Goal: Information Seeking & Learning: Learn about a topic

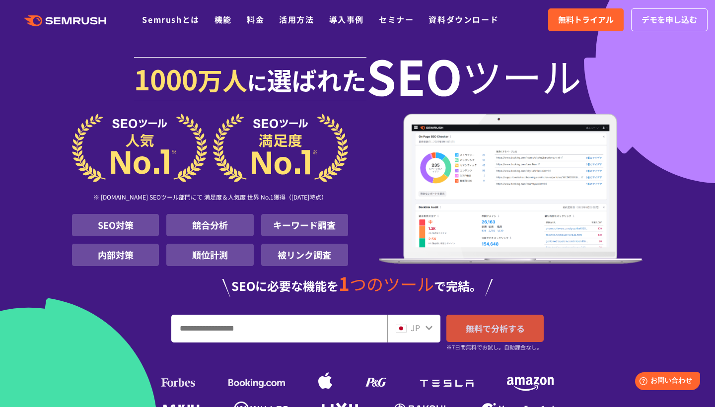
click at [489, 325] on span "無料で分析する" at bounding box center [495, 328] width 59 height 12
click at [642, 21] on span "デモを申し込む" at bounding box center [670, 19] width 56 height 13
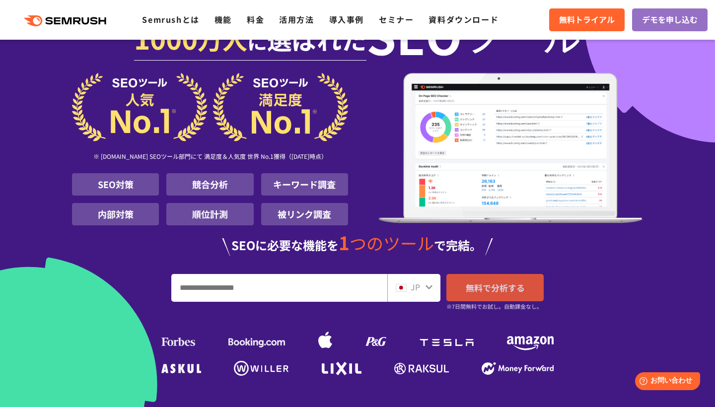
scroll to position [39, 0]
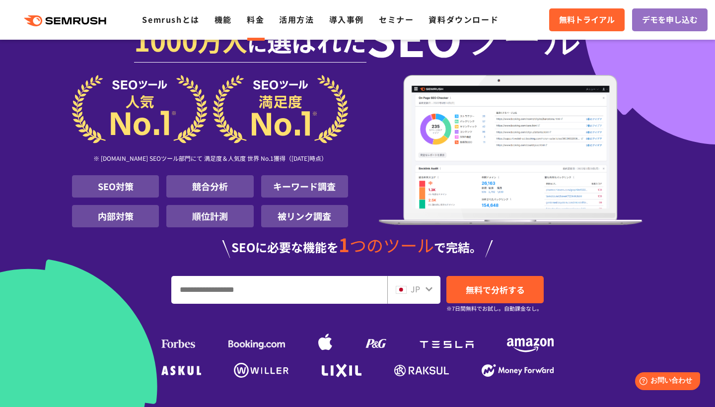
click at [253, 17] on link "料金" at bounding box center [255, 19] width 17 height 12
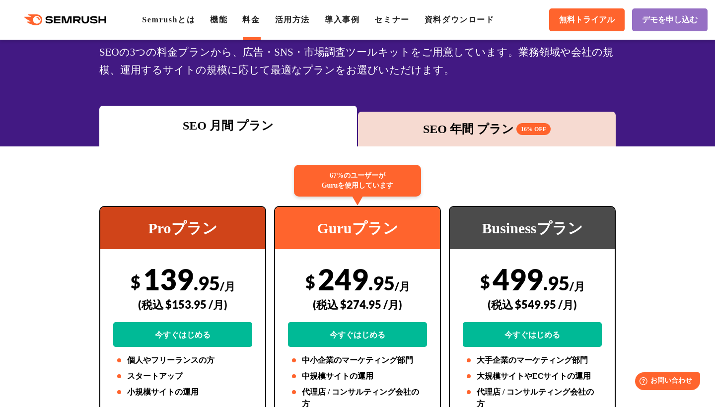
scroll to position [79, 0]
click at [415, 132] on div "SEO 年間 プラン 16% OFF" at bounding box center [487, 129] width 248 height 18
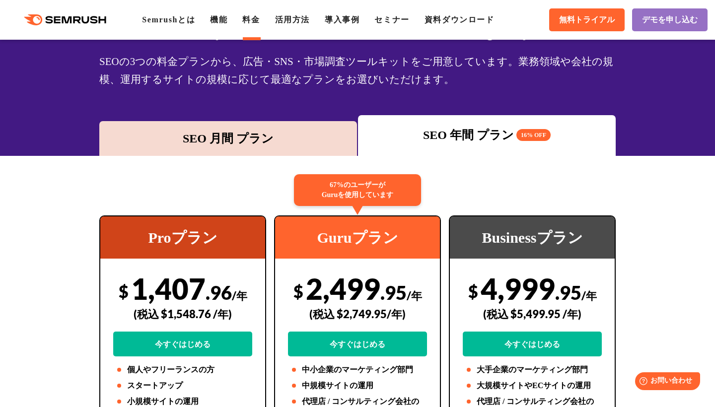
scroll to position [73, 0]
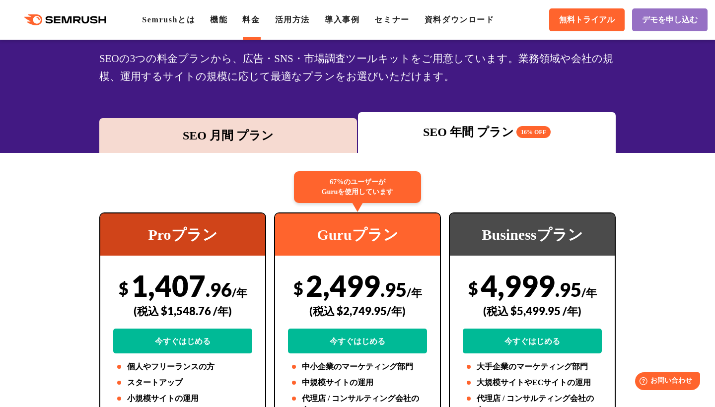
click at [254, 127] on div "SEO 月間 プラン" at bounding box center [228, 136] width 248 height 18
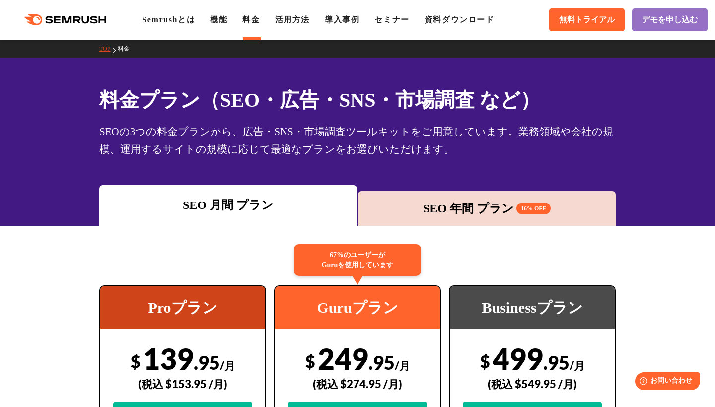
scroll to position [0, 0]
click at [225, 21] on link "機能" at bounding box center [218, 19] width 17 height 8
